Goal: Information Seeking & Learning: Learn about a topic

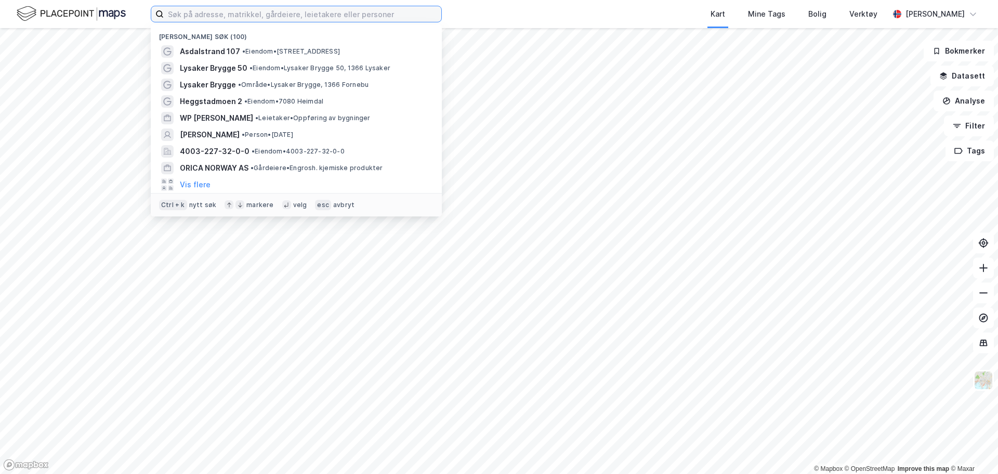
click at [314, 10] on input at bounding box center [303, 14] width 278 height 16
type input "longum"
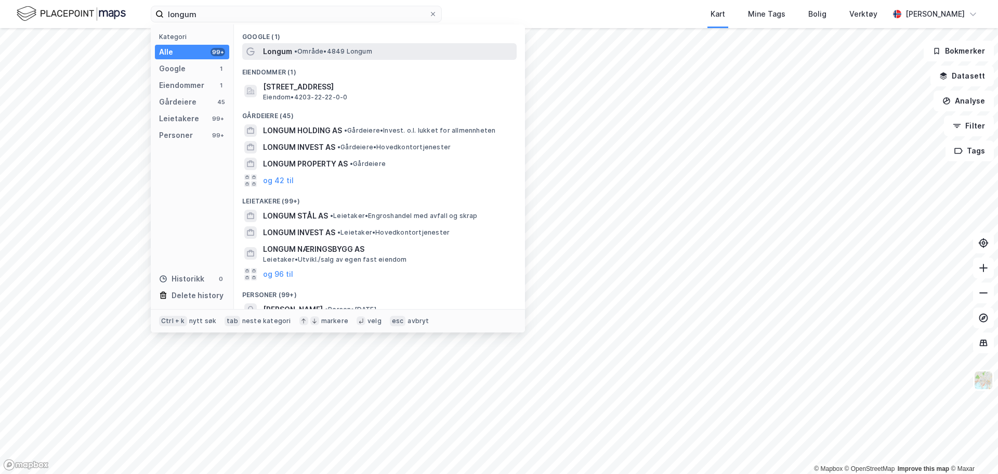
click at [323, 50] on span "• Område • 4849 Longum" at bounding box center [333, 51] width 78 height 8
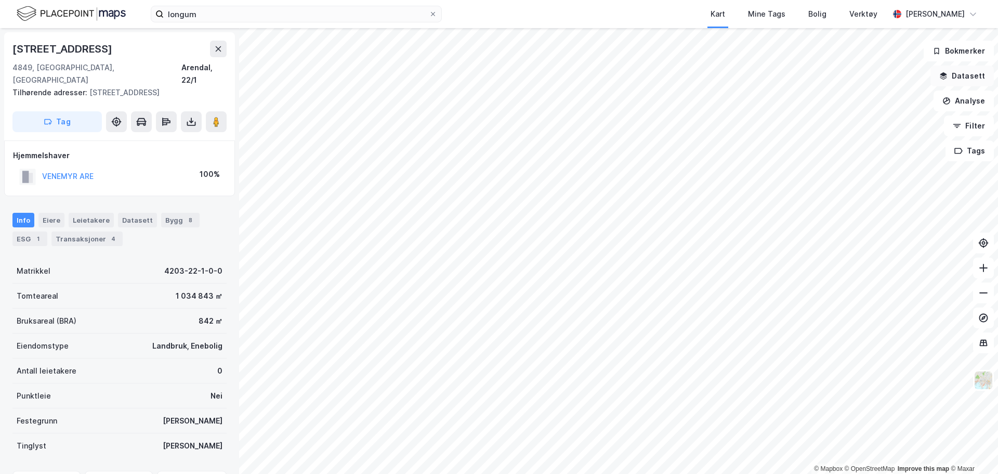
click at [954, 75] on button "Datasett" at bounding box center [962, 76] width 63 height 21
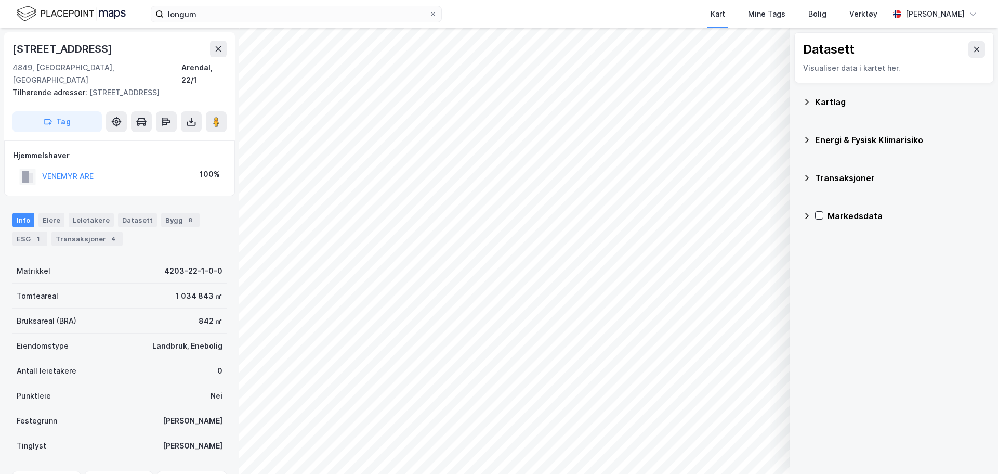
click at [807, 103] on icon at bounding box center [807, 102] width 4 height 6
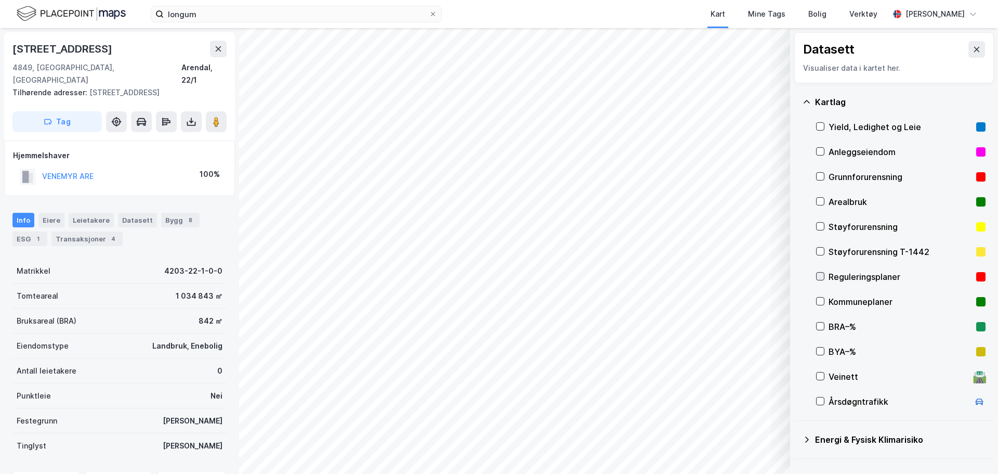
click at [819, 274] on icon at bounding box center [820, 275] width 7 height 7
click at [922, 279] on div "Reguleringsplaner" at bounding box center [900, 276] width 143 height 12
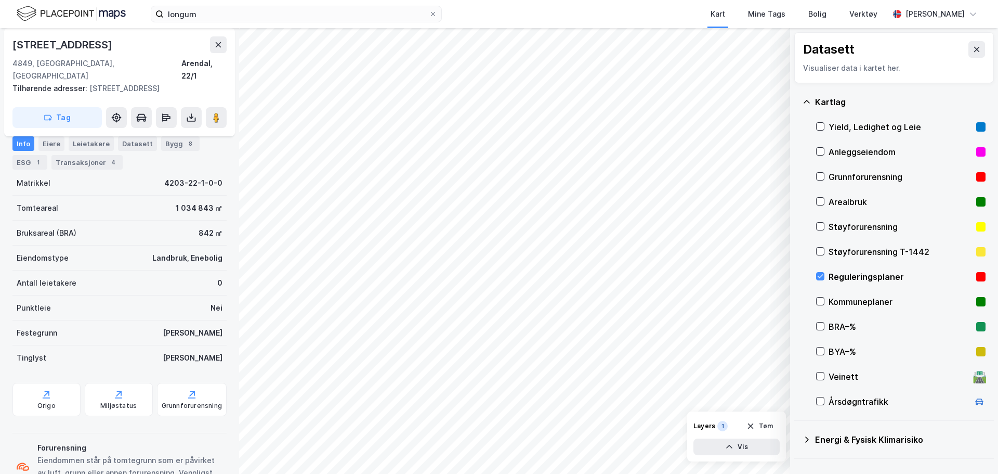
scroll to position [119, 0]
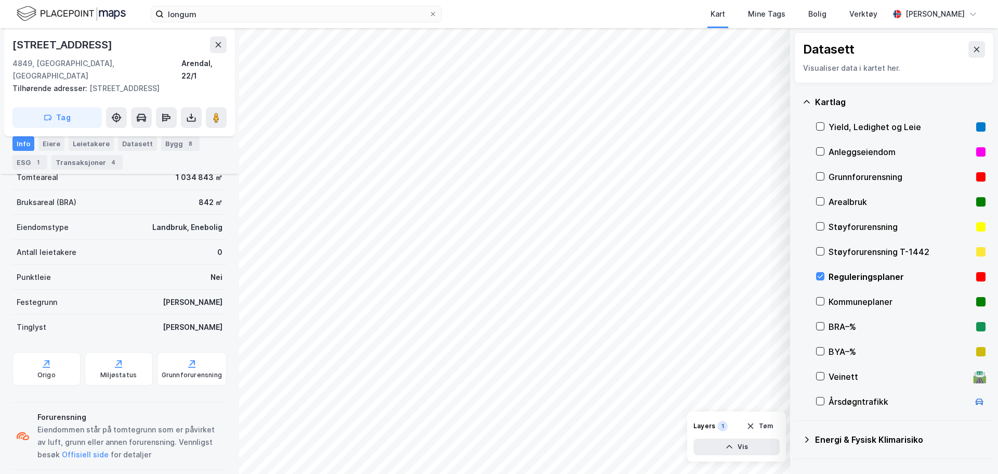
click at [22, 142] on div "Info" at bounding box center [23, 143] width 22 height 15
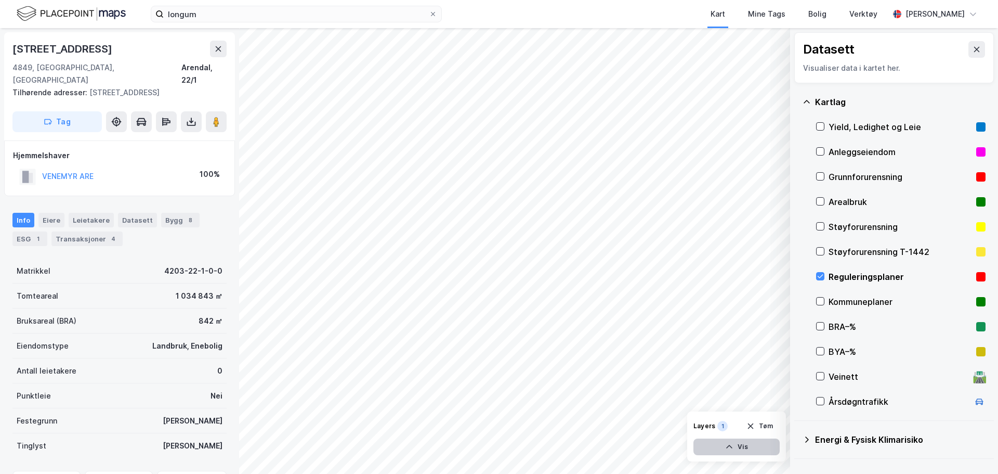
click at [722, 449] on button "Vis" at bounding box center [737, 446] width 86 height 17
click at [695, 429] on div "Reguleringsplaner" at bounding box center [688, 428] width 59 height 8
click at [729, 426] on icon at bounding box center [732, 424] width 8 height 8
click at [729, 425] on icon at bounding box center [729, 424] width 1 height 1
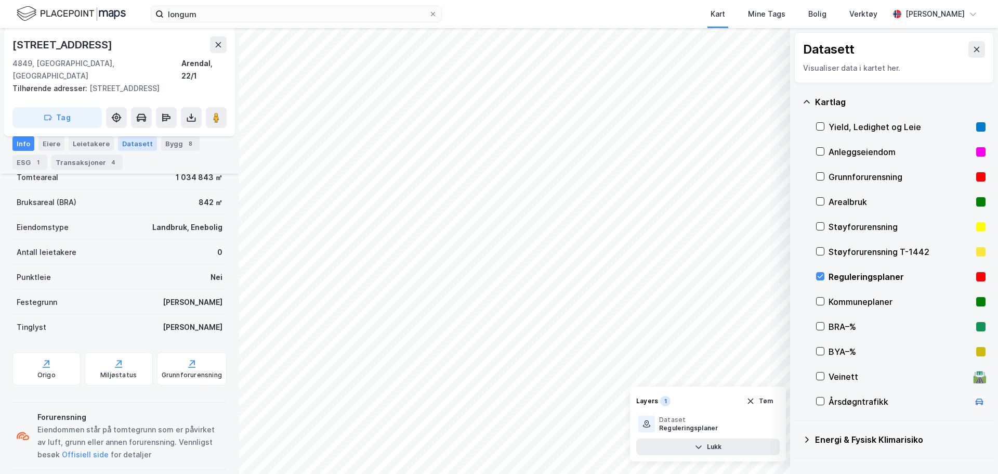
click at [126, 147] on div "Datasett" at bounding box center [137, 143] width 39 height 15
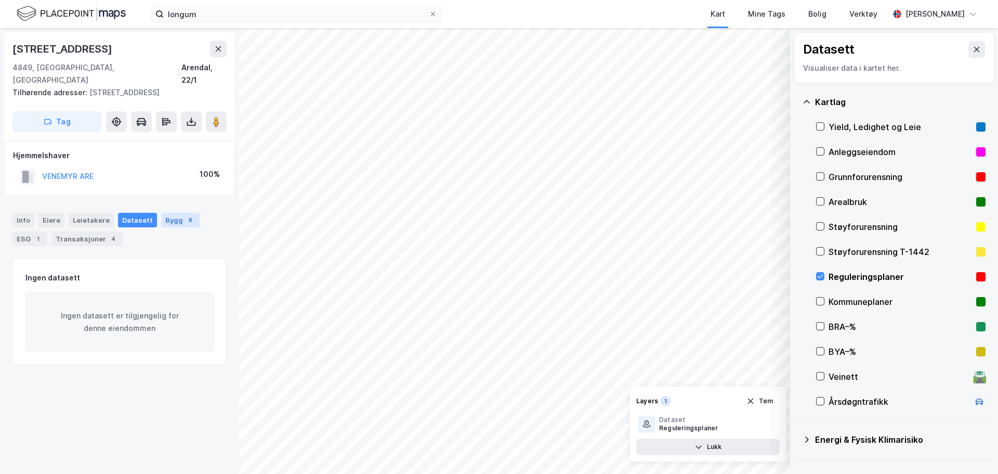
click at [185, 215] on div "8" at bounding box center [190, 220] width 10 height 10
